Goal: Transaction & Acquisition: Purchase product/service

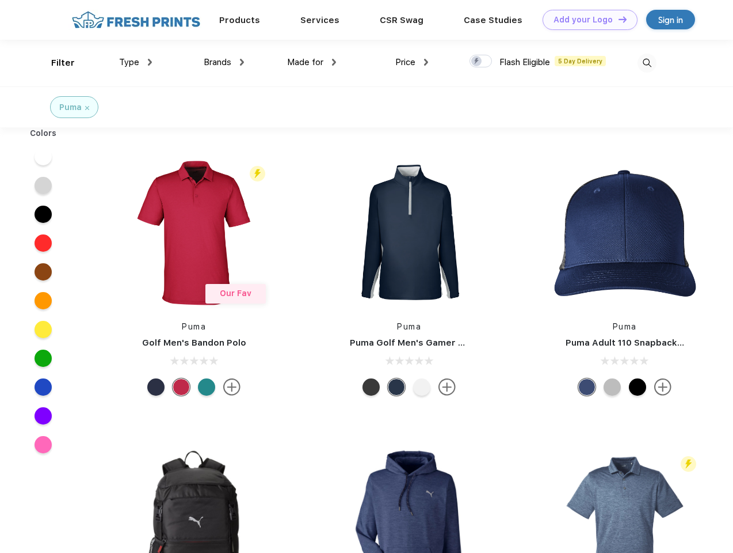
click at [586, 20] on link "Add your Logo Design Tool" at bounding box center [590, 20] width 95 height 20
click at [0, 0] on div "Design Tool" at bounding box center [0, 0] width 0 height 0
click at [618, 19] on link "Add your Logo Design Tool" at bounding box center [590, 20] width 95 height 20
click at [55, 63] on div "Filter" at bounding box center [63, 62] width 24 height 13
click at [136, 62] on span "Type" at bounding box center [129, 62] width 20 height 10
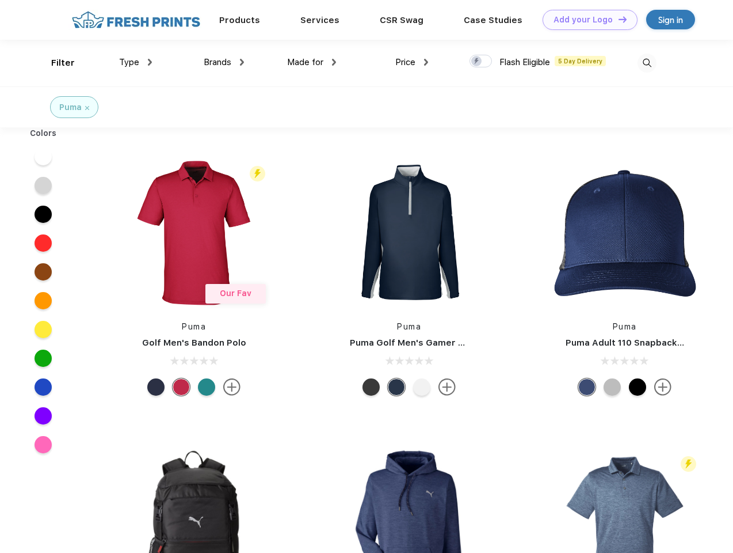
click at [224, 62] on span "Brands" at bounding box center [218, 62] width 28 height 10
click at [312, 62] on span "Made for" at bounding box center [305, 62] width 36 height 10
click at [412, 62] on span "Price" at bounding box center [405, 62] width 20 height 10
click at [481, 62] on div at bounding box center [481, 61] width 22 height 13
click at [477, 62] on input "checkbox" at bounding box center [473, 57] width 7 height 7
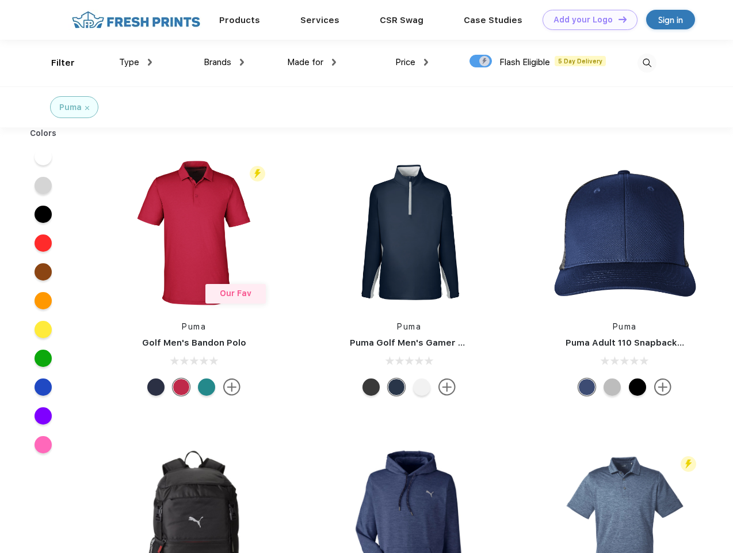
click at [647, 63] on img at bounding box center [647, 63] width 19 height 19
